Goal: Task Accomplishment & Management: Manage account settings

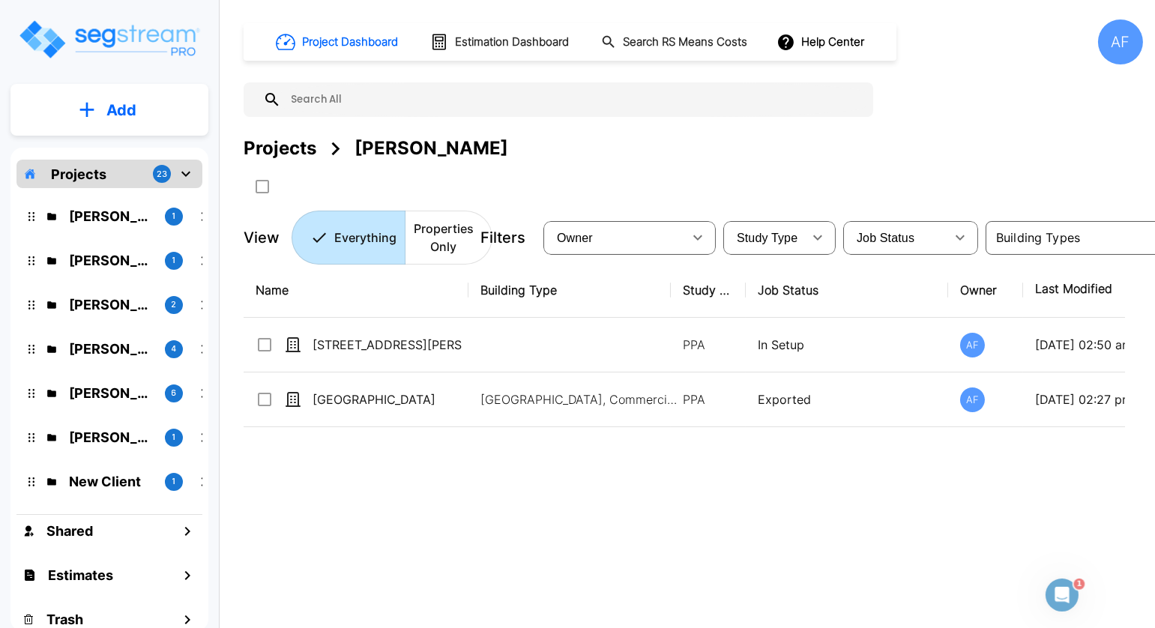
click at [328, 99] on input "text" at bounding box center [573, 99] width 585 height 34
click at [110, 182] on div "Projects 23" at bounding box center [109, 174] width 186 height 28
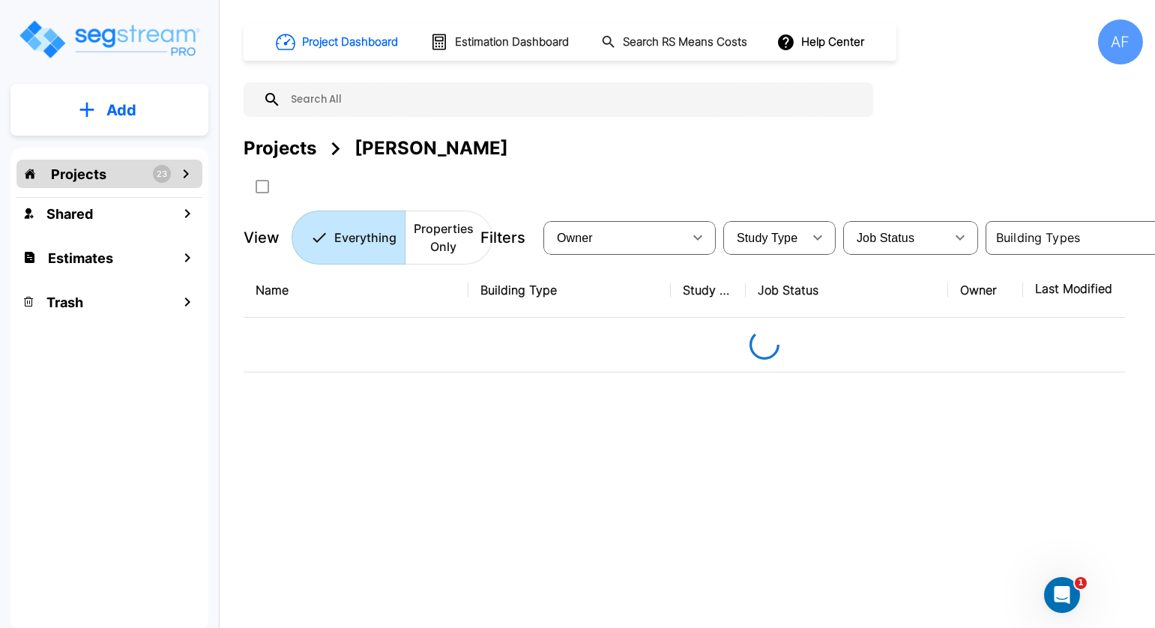
click at [370, 102] on input "text" at bounding box center [573, 99] width 585 height 34
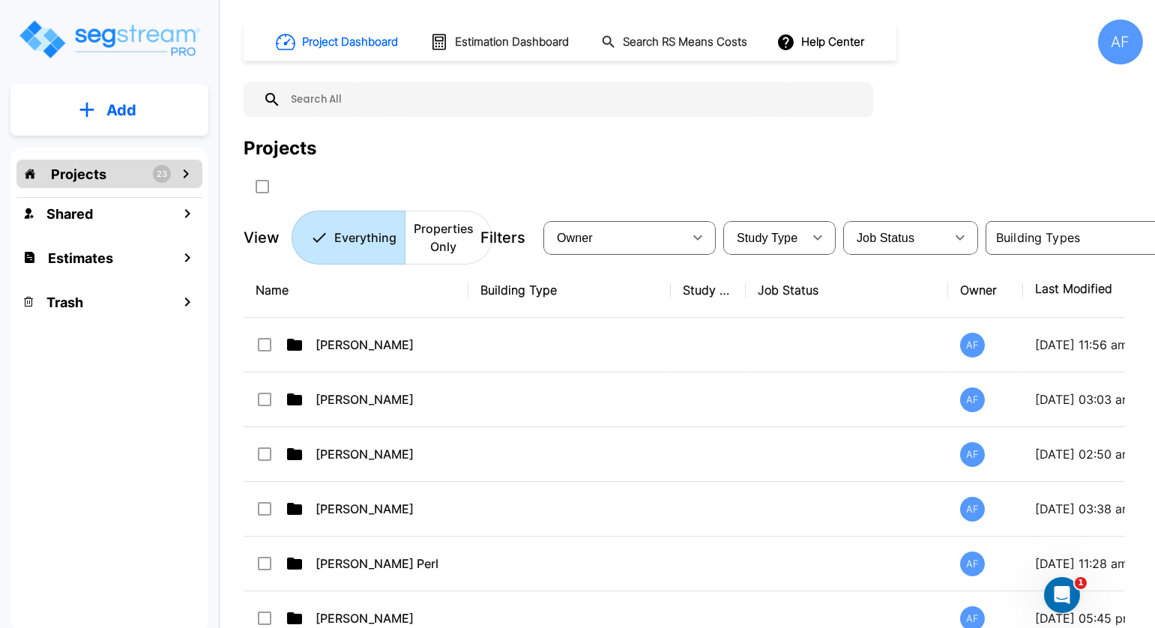
paste input "263 E May Street Winder, GA 30680"
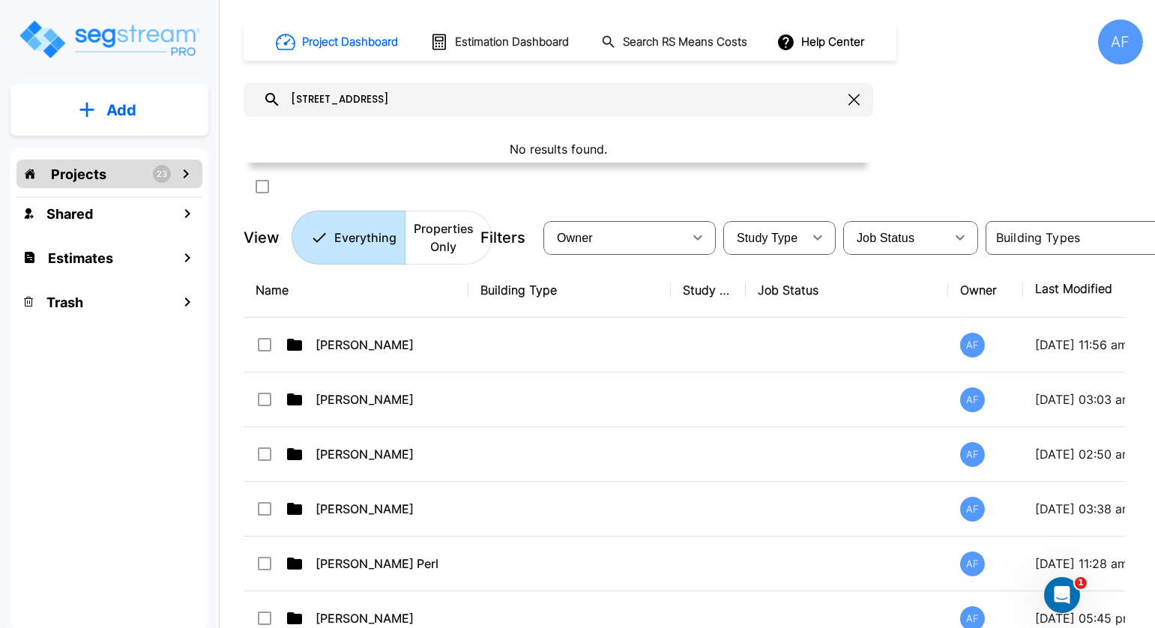
click at [370, 102] on input "263 E May Street Winder, GA 30680" at bounding box center [561, 99] width 561 height 34
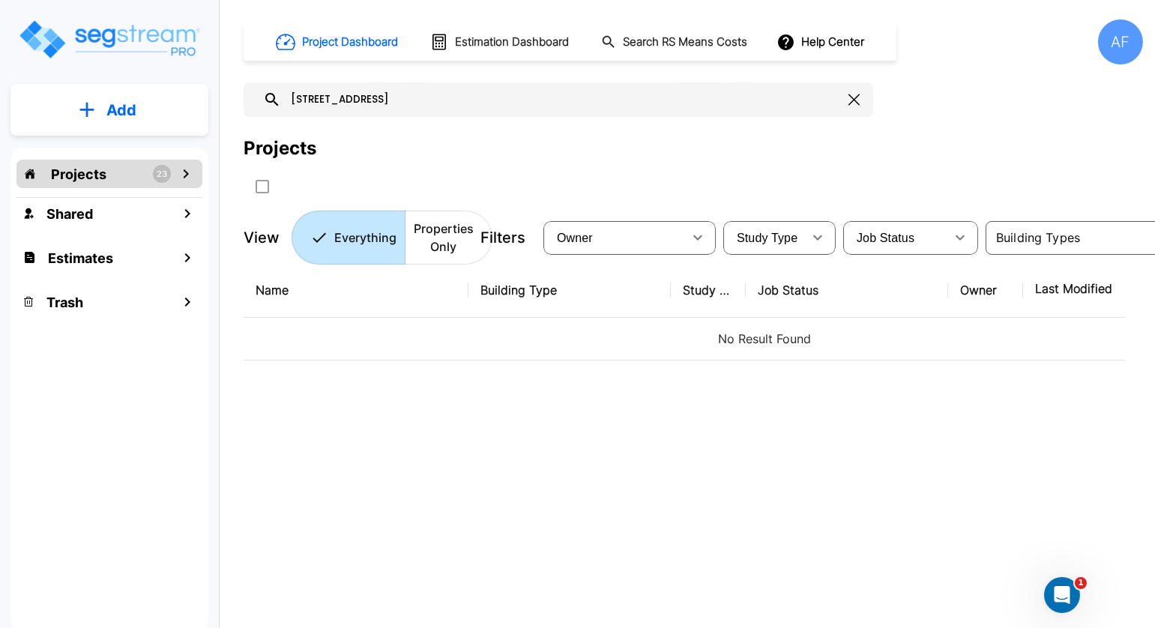
type input "263 E May Street Winder, GA 30680"
click at [567, 150] on div "Projects" at bounding box center [693, 148] width 899 height 27
click at [127, 265] on div "Estimates" at bounding box center [109, 258] width 186 height 32
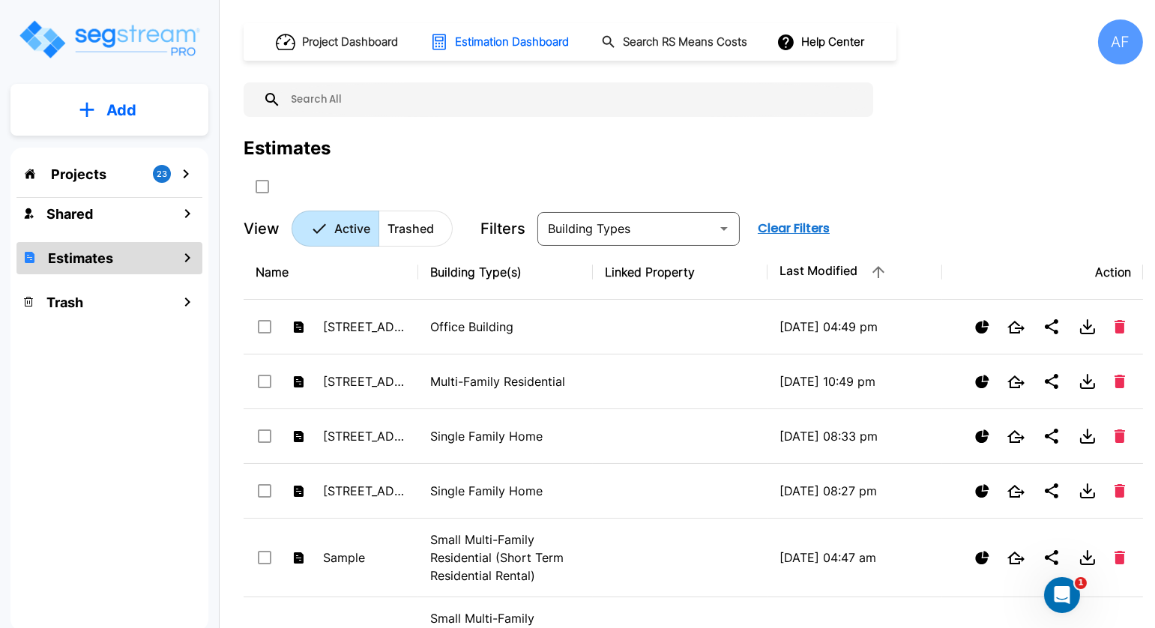
click at [67, 181] on p "Projects" at bounding box center [78, 174] width 55 height 20
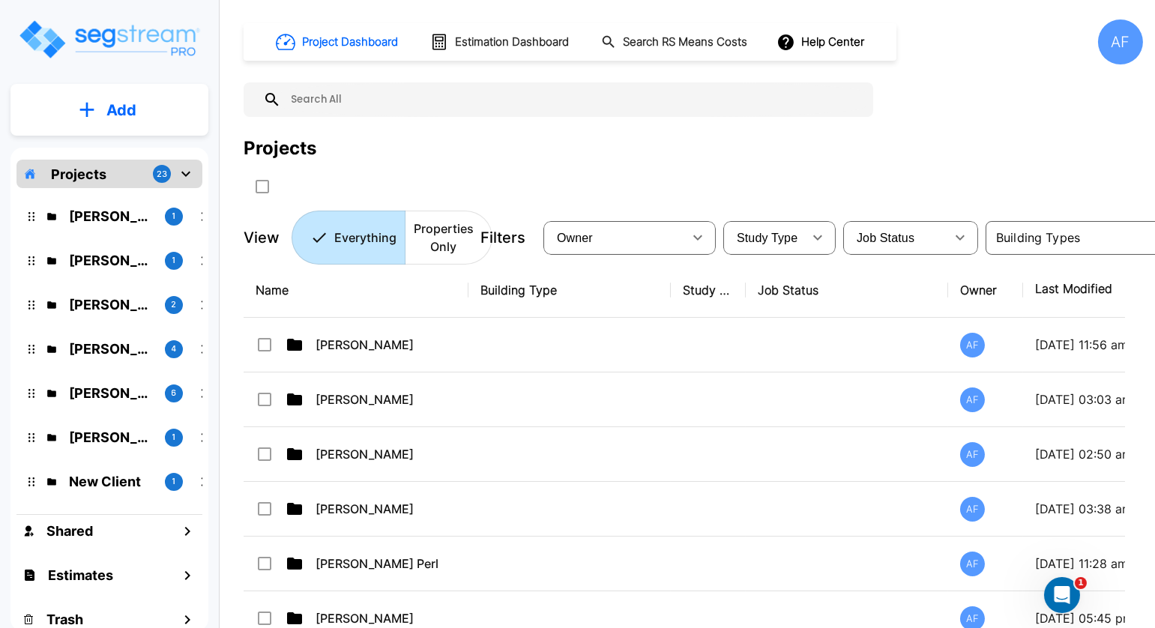
click at [725, 154] on div "Projects" at bounding box center [693, 148] width 899 height 27
click at [1099, 44] on div "AF" at bounding box center [1120, 41] width 45 height 45
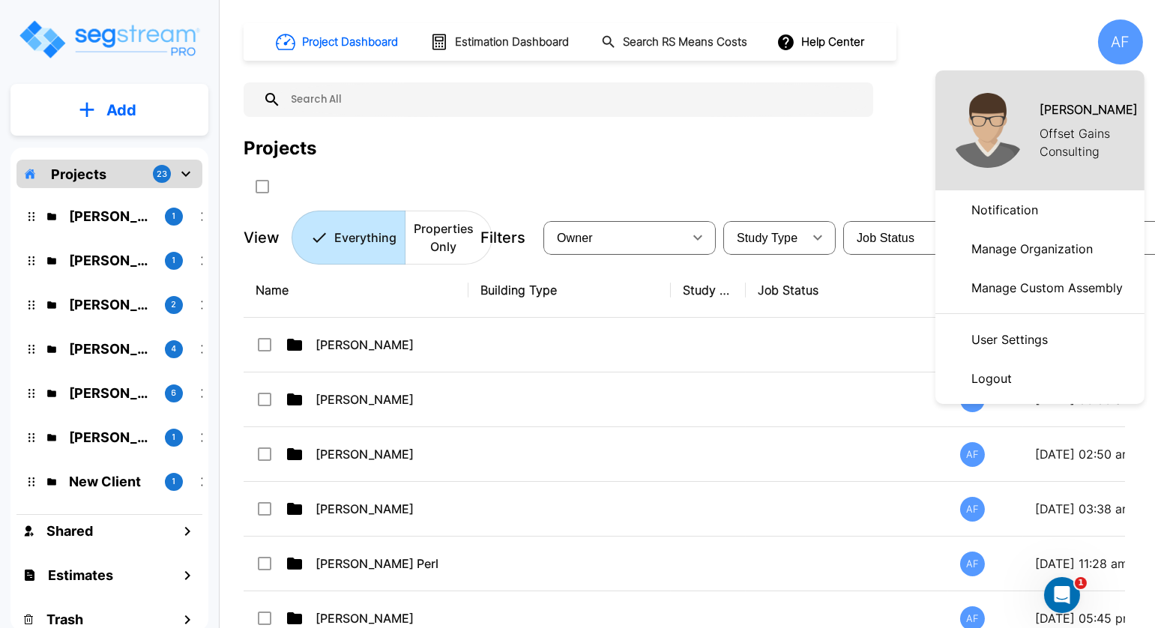
click at [797, 166] on div at bounding box center [577, 314] width 1155 height 628
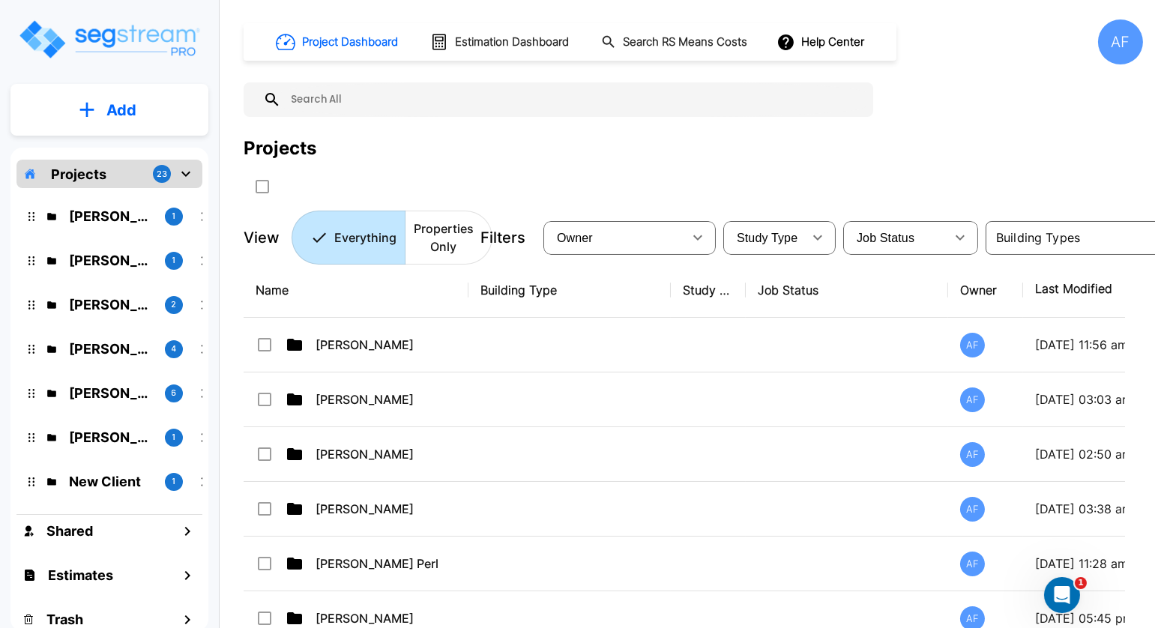
click at [1115, 52] on div "AF" at bounding box center [1120, 41] width 45 height 45
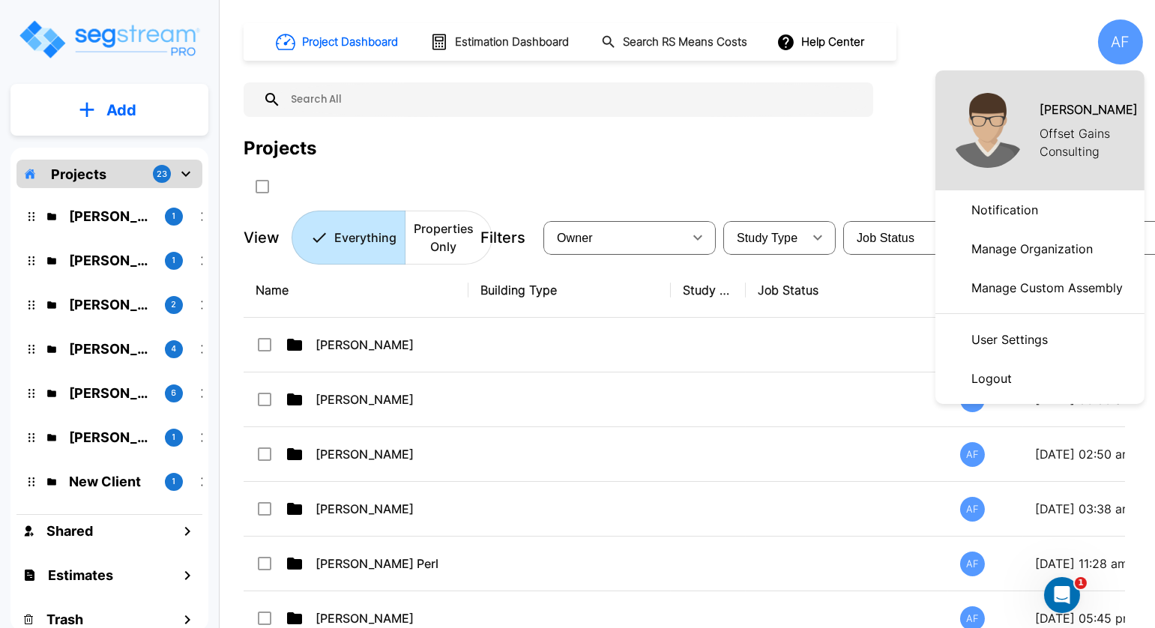
click at [1070, 131] on p "Offset Gains Consulting" at bounding box center [1092, 142] width 105 height 36
click at [797, 130] on div at bounding box center [577, 314] width 1155 height 628
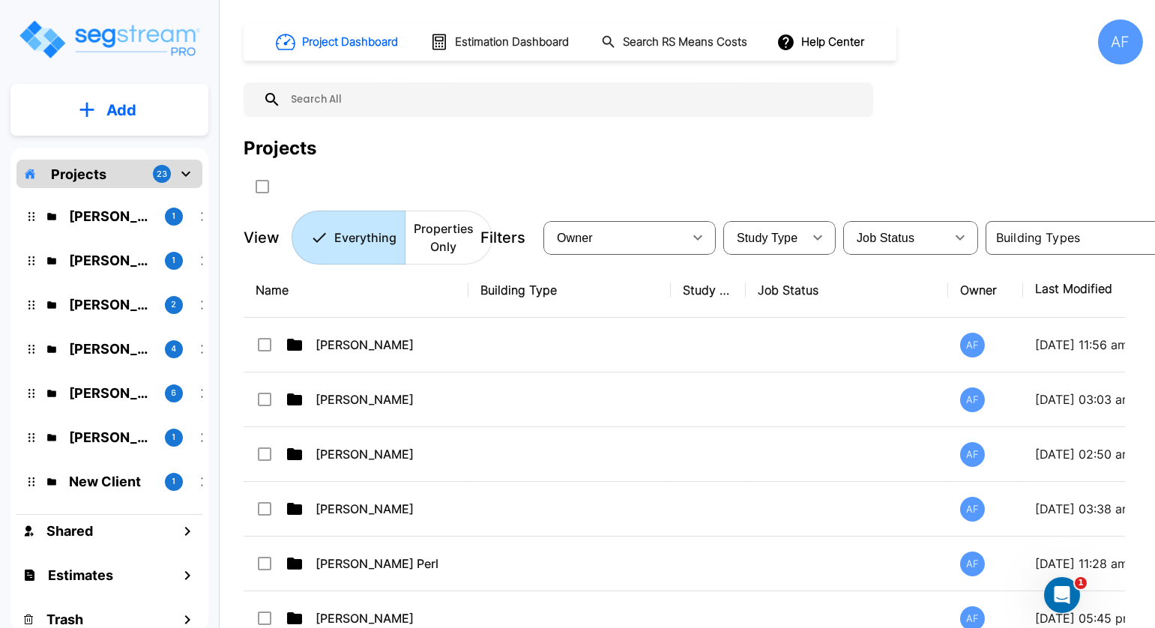
click at [1106, 47] on div "AF" at bounding box center [1120, 41] width 45 height 45
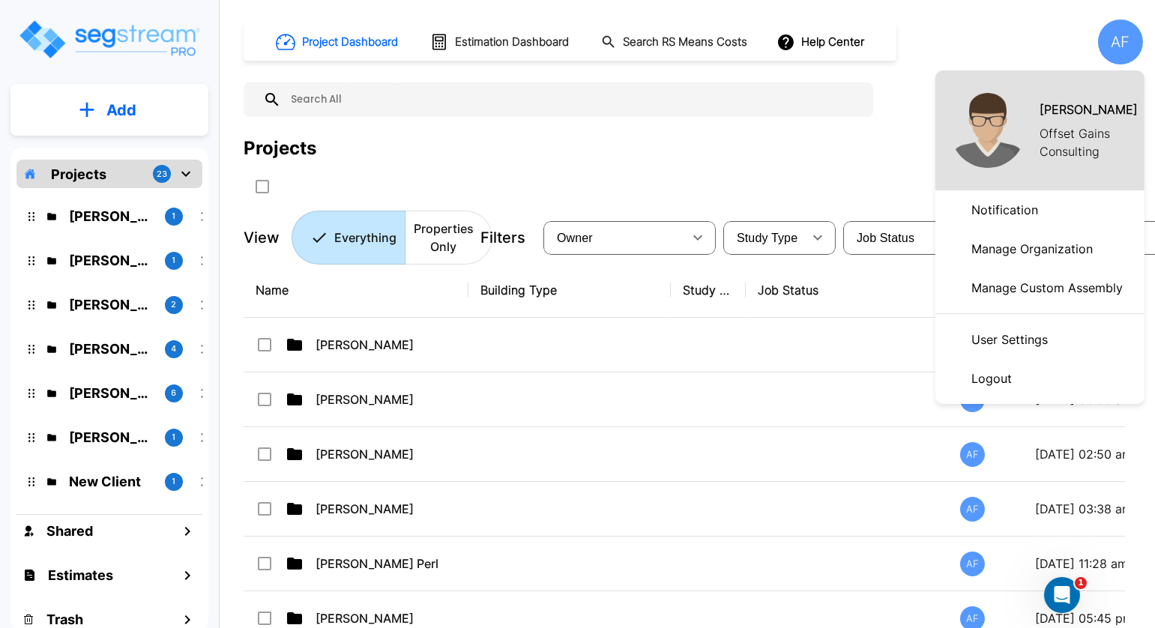
click at [1013, 248] on p "Manage Organization" at bounding box center [1031, 249] width 133 height 30
